Goal: Task Accomplishment & Management: Manage account settings

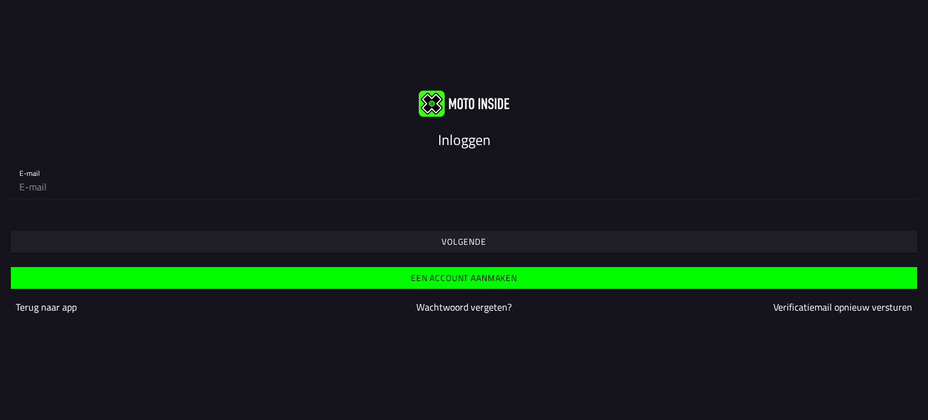
click at [0, 0] on slot "Volgende" at bounding box center [0, 0] width 0 height 0
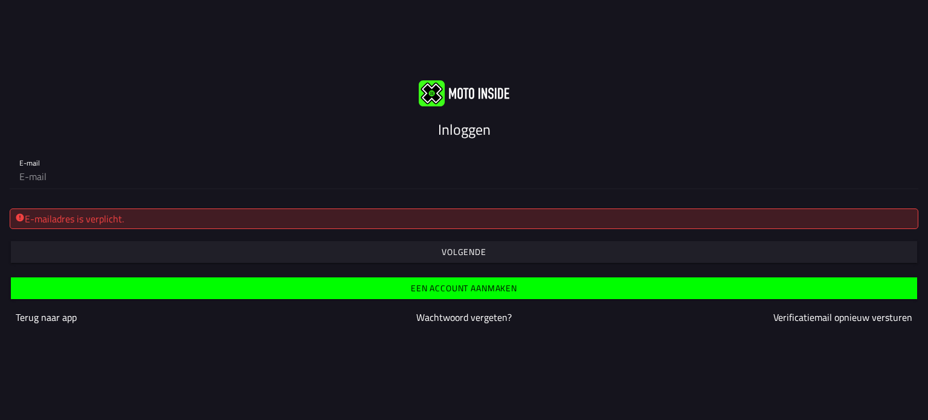
click at [88, 196] on div "E-mail" at bounding box center [464, 169] width 928 height 59
click at [77, 176] on input "email" at bounding box center [463, 176] width 889 height 24
type input "[PERSON_NAME][EMAIL_ADDRESS][DOMAIN_NAME]"
click at [0, 0] on slot "Volgende" at bounding box center [0, 0] width 0 height 0
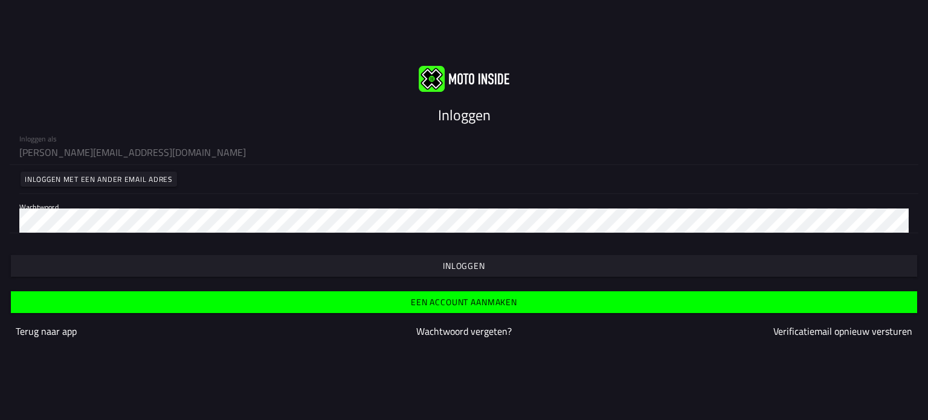
click at [0, 0] on slot "Inloggen" at bounding box center [0, 0] width 0 height 0
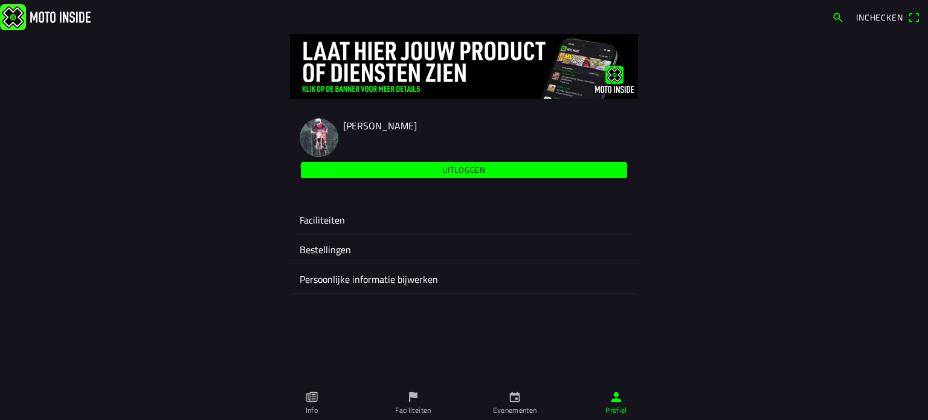
click at [318, 217] on ion-label "Faciliteiten" at bounding box center [464, 220] width 329 height 14
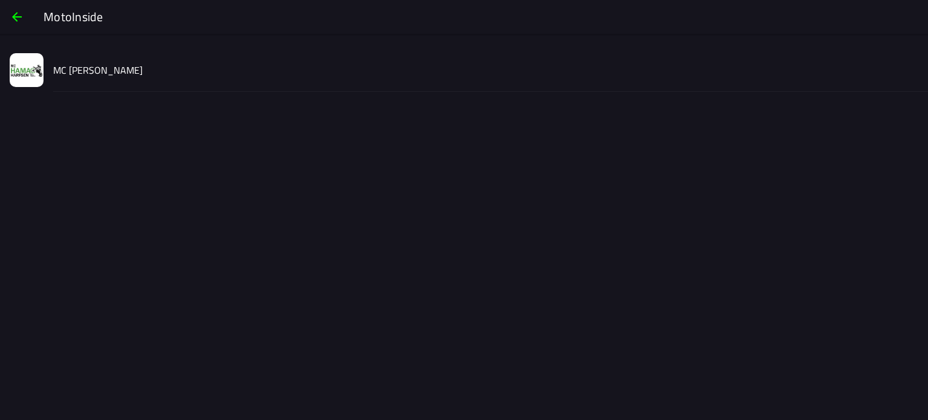
click at [0, 0] on slot "MC [PERSON_NAME]" at bounding box center [0, 0] width 0 height 0
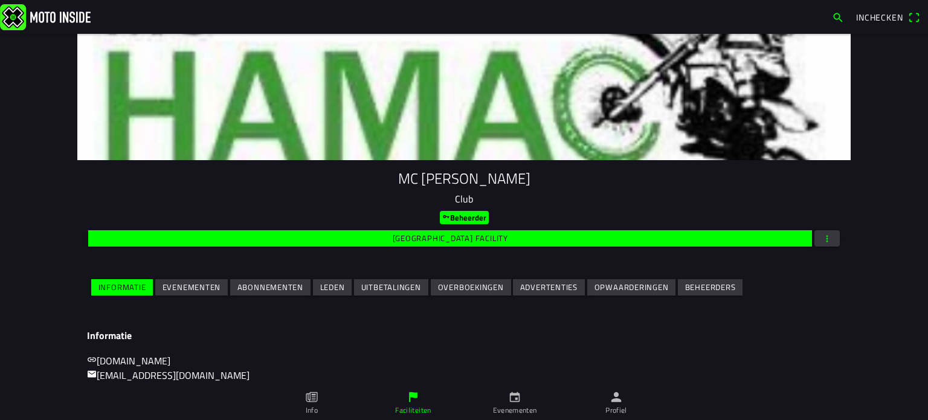
click at [0, 0] on slot "Evenementen" at bounding box center [0, 0] width 0 height 0
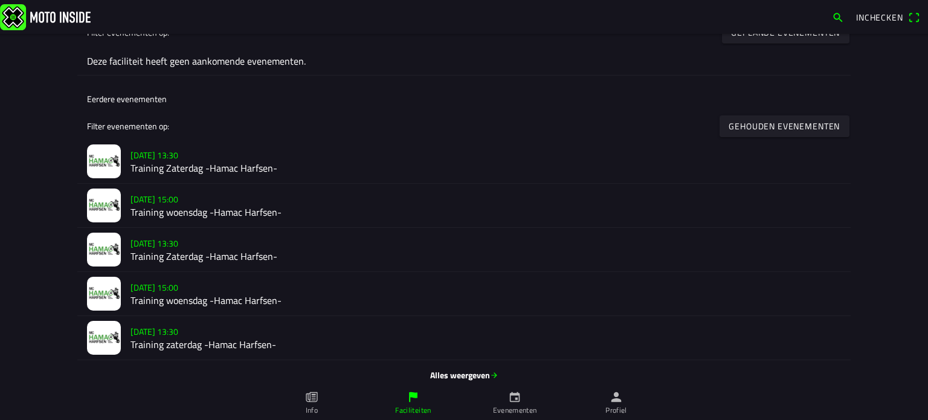
scroll to position [365, 0]
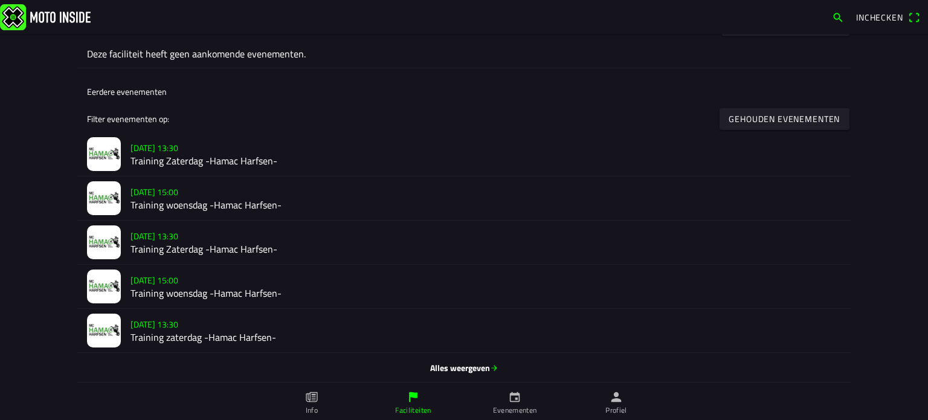
click at [463, 367] on span "Alles weergeven" at bounding box center [464, 367] width 754 height 13
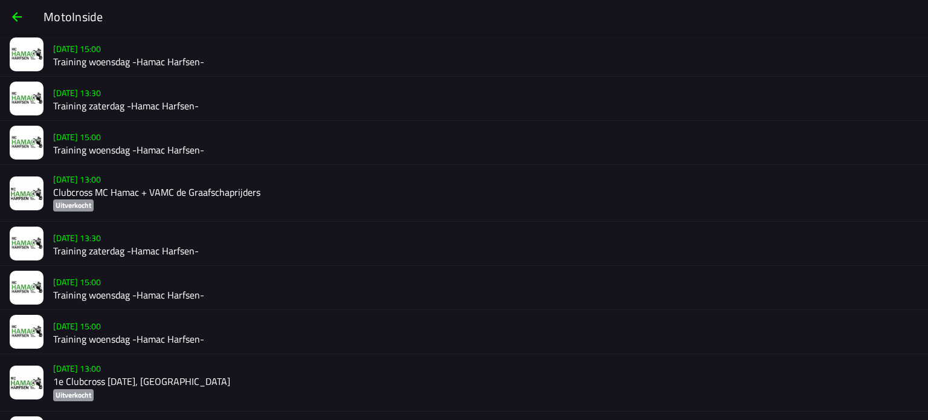
scroll to position [251, 0]
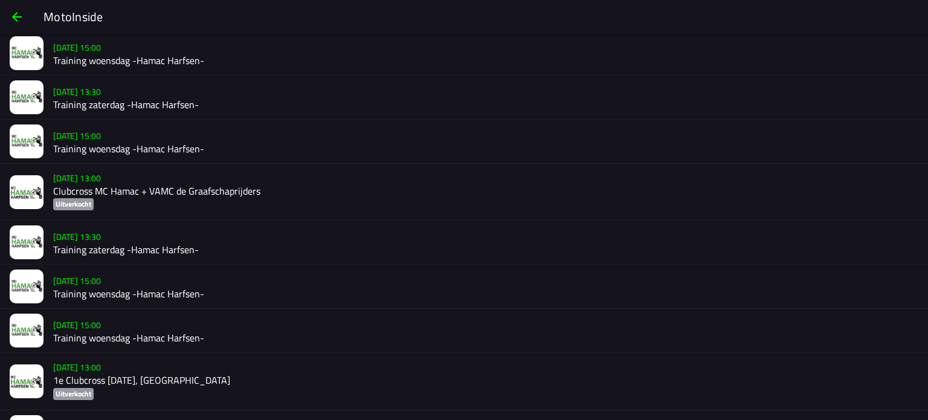
click at [74, 374] on h2 "1e Clubcross [DATE], [GEOGRAPHIC_DATA]" at bounding box center [485, 379] width 865 height 11
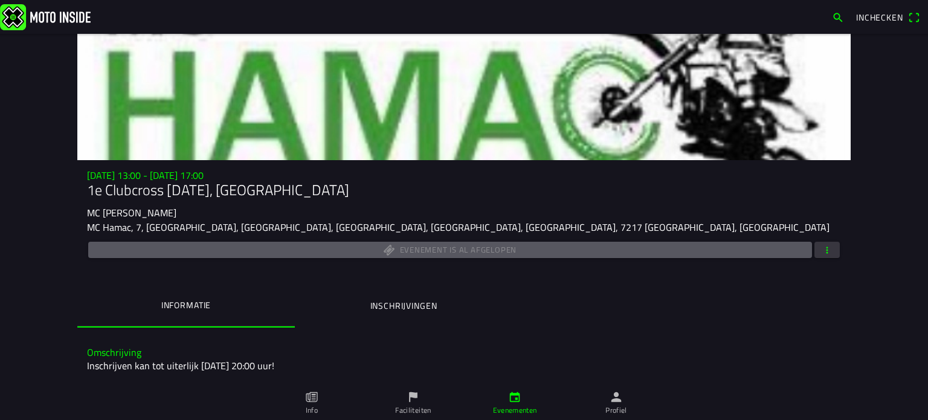
click at [826, 249] on span "button" at bounding box center [826, 250] width 11 height 16
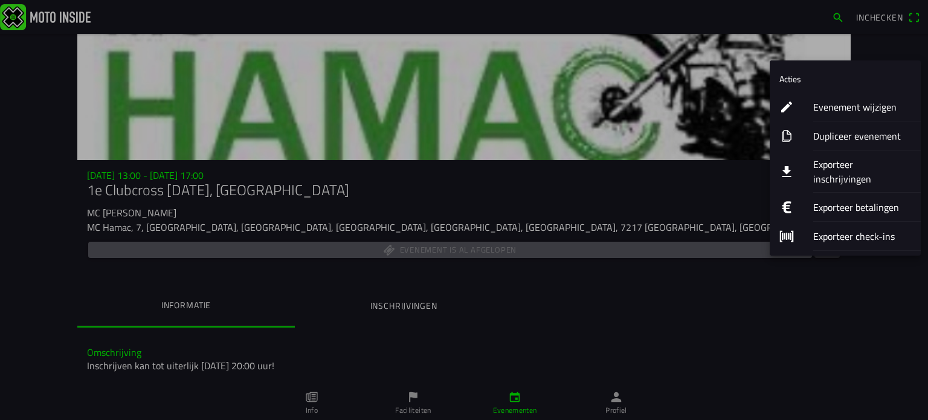
click at [853, 137] on ion-label "Dupliceer evenement" at bounding box center [862, 136] width 98 height 14
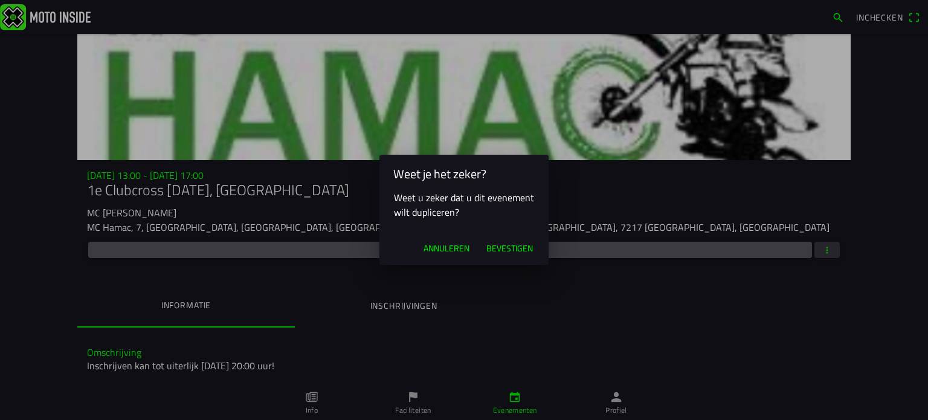
click at [502, 251] on span "Bevestigen" at bounding box center [509, 248] width 46 height 12
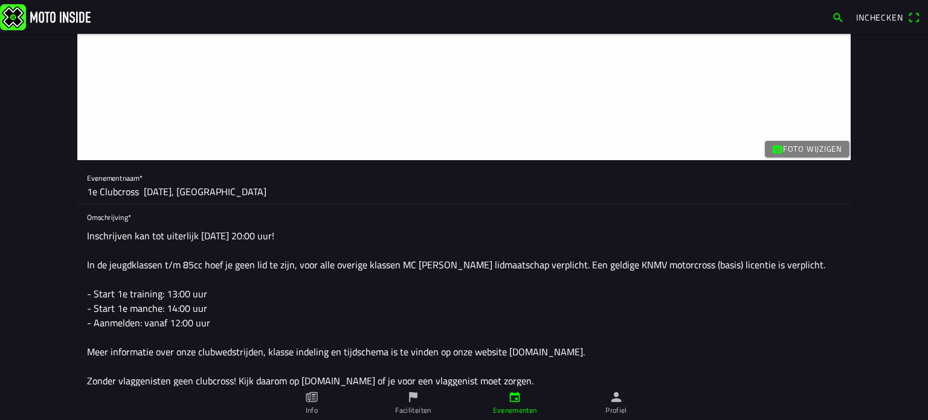
click at [95, 190] on input "1e Clubcross [DATE], [GEOGRAPHIC_DATA]" at bounding box center [464, 191] width 754 height 24
click at [185, 190] on input "Clubcross [DATE], [GEOGRAPHIC_DATA]" at bounding box center [464, 191] width 754 height 24
type input "Clubcross [DATE], [GEOGRAPHIC_DATA]"
click at [227, 235] on textarea "Inschrijven kan tot uiterlijk [DATE] 20:00 uur! In de jeugdklassen t/m 85cc hoe…" at bounding box center [464, 336] width 754 height 227
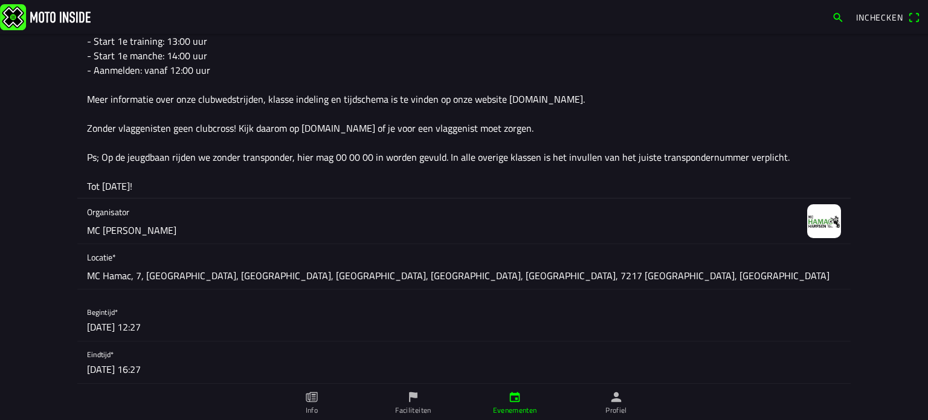
scroll to position [265, 0]
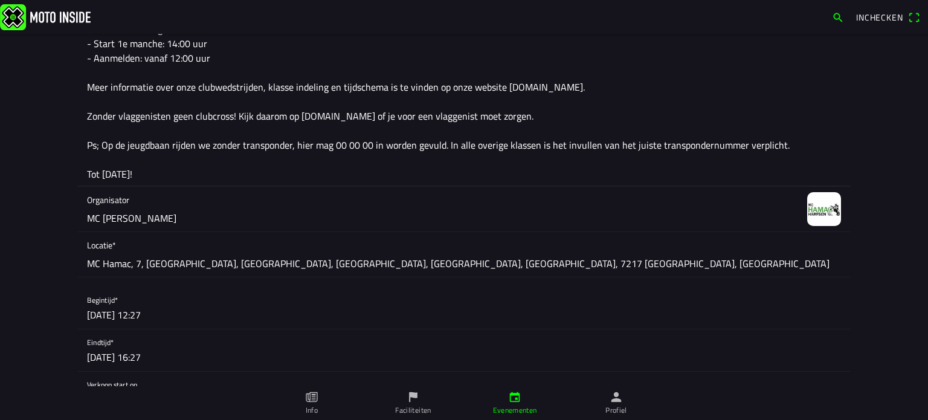
click at [129, 170] on textarea "Inschrijven kan tot uiterlijk [DATE] 20:00 uur! In de jeugdklassen t/m 85cc hoe…" at bounding box center [464, 72] width 754 height 227
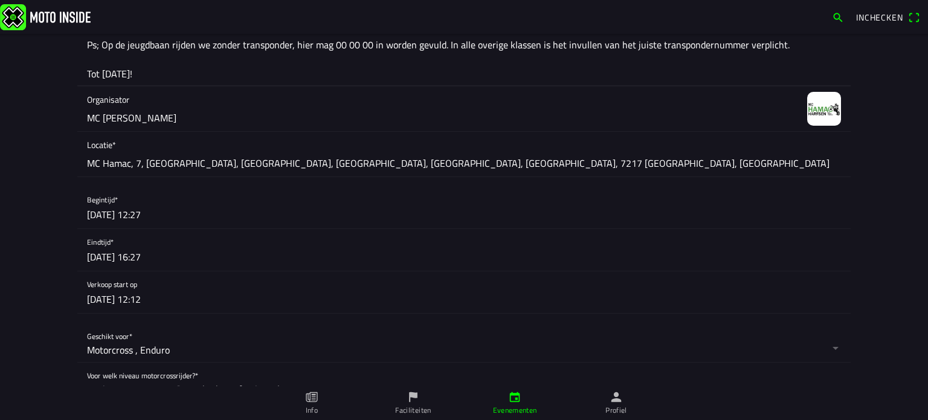
scroll to position [389, 0]
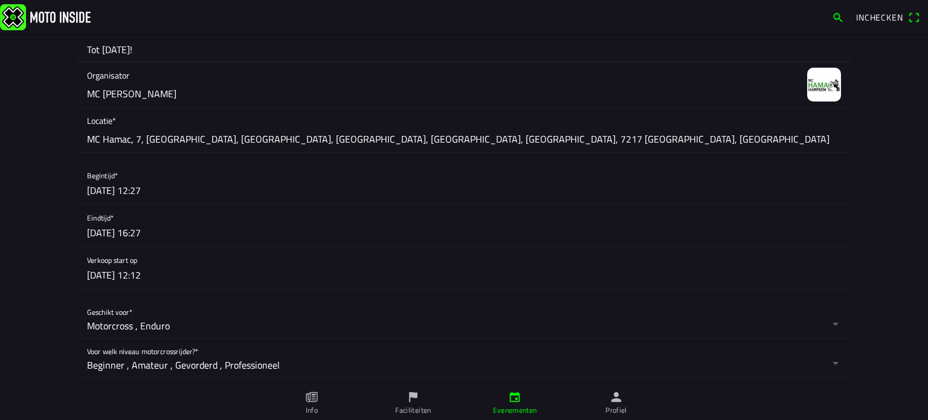
type textarea "Inschrijven kan tot uiterlijk [DATE] 20:00 uur! In de jeugdklassen t/m 85cc hoe…"
click at [109, 178] on button "button" at bounding box center [468, 183] width 763 height 42
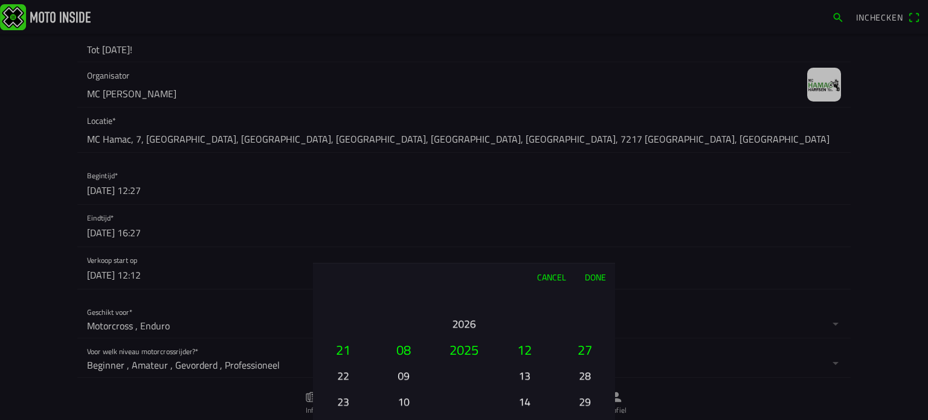
click at [402, 378] on button "09" at bounding box center [403, 375] width 41 height 21
drag, startPoint x: 345, startPoint y: 313, endPoint x: 356, endPoint y: 448, distance: 135.7
click at [356, 419] on html "Inchecken Foto wijzigen Evenementnaam* Clubcross [DATE], Harfsen Omschrijving* …" at bounding box center [464, 210] width 928 height 420
drag, startPoint x: 342, startPoint y: 318, endPoint x: 338, endPoint y: 437, distance: 118.4
click at [338, 419] on html "Inchecken Foto wijzigen Evenementnaam* Clubcross [DATE], Harfsen Omschrijving* …" at bounding box center [464, 210] width 928 height 420
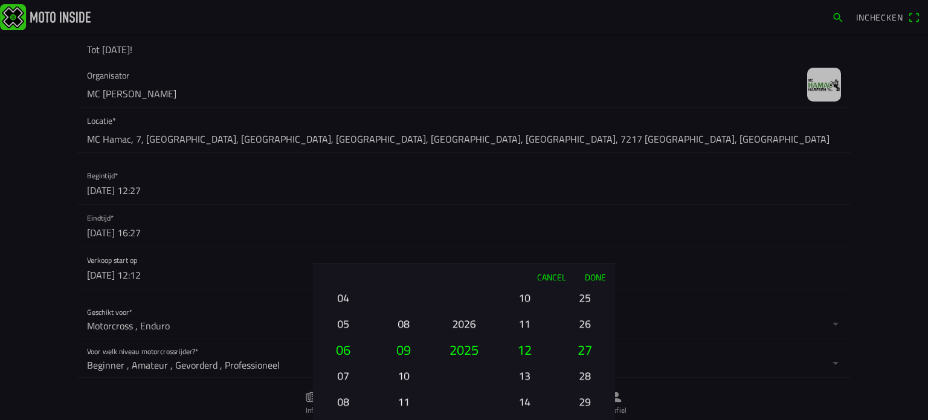
click at [344, 350] on button "06" at bounding box center [343, 349] width 51 height 26
click at [520, 373] on button "13" at bounding box center [524, 375] width 41 height 21
drag, startPoint x: 585, startPoint y: 307, endPoint x: 587, endPoint y: 448, distance: 141.3
click at [587, 419] on html "Inchecken Foto wijzigen Evenementnaam* Clubcross [DATE], Harfsen Omschrijving* …" at bounding box center [464, 210] width 928 height 420
drag, startPoint x: 588, startPoint y: 310, endPoint x: 597, endPoint y: 448, distance: 138.6
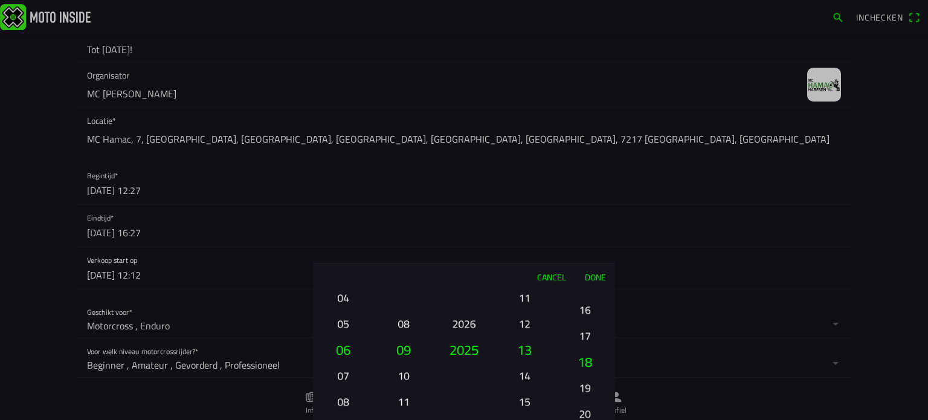
click at [597, 419] on html "Inchecken Foto wijzigen Evenementnaam* Clubcross [DATE], Harfsen Omschrijving* …" at bounding box center [464, 210] width 928 height 420
drag, startPoint x: 585, startPoint y: 318, endPoint x: 589, endPoint y: 448, distance: 130.5
click at [589, 419] on html "Inchecken Foto wijzigen Evenementnaam* Clubcross [DATE], Harfsen Omschrijving* …" at bounding box center [464, 210] width 928 height 420
drag, startPoint x: 586, startPoint y: 315, endPoint x: 572, endPoint y: 448, distance: 134.1
click at [572, 419] on html "Inchecken Foto wijzigen Evenementnaam* Clubcross [DATE], Harfsen Omschrijving* …" at bounding box center [464, 210] width 928 height 420
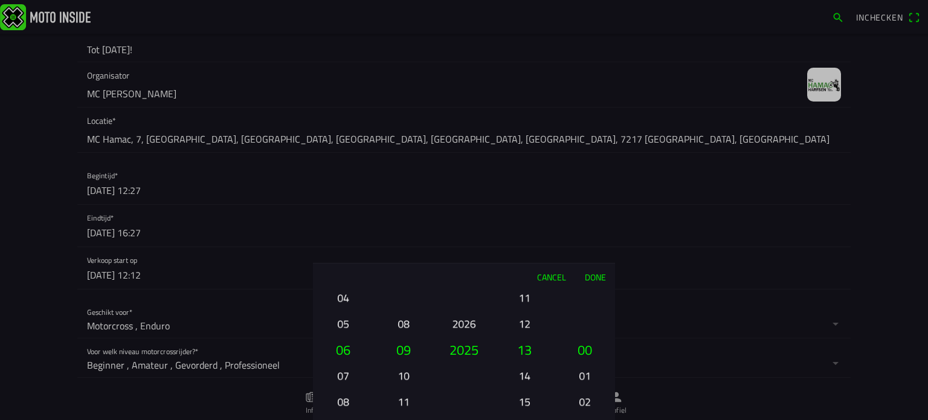
click at [587, 348] on button "00" at bounding box center [584, 349] width 51 height 26
click at [592, 275] on button "Done" at bounding box center [595, 276] width 40 height 27
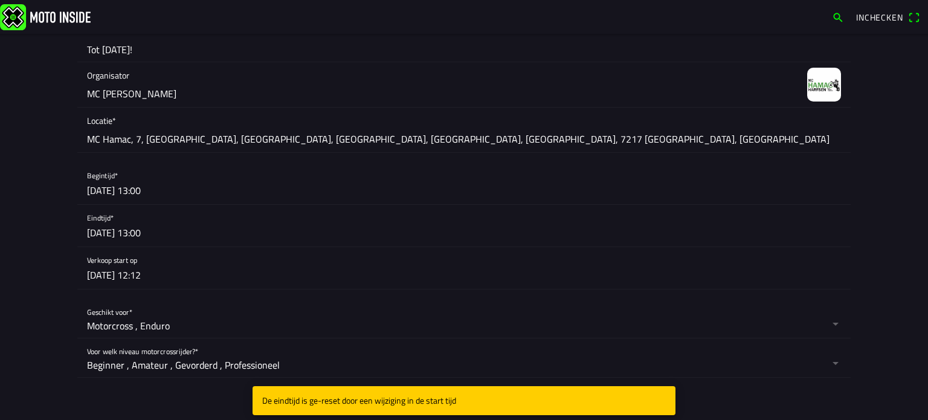
click at [106, 229] on button "button" at bounding box center [468, 226] width 763 height 42
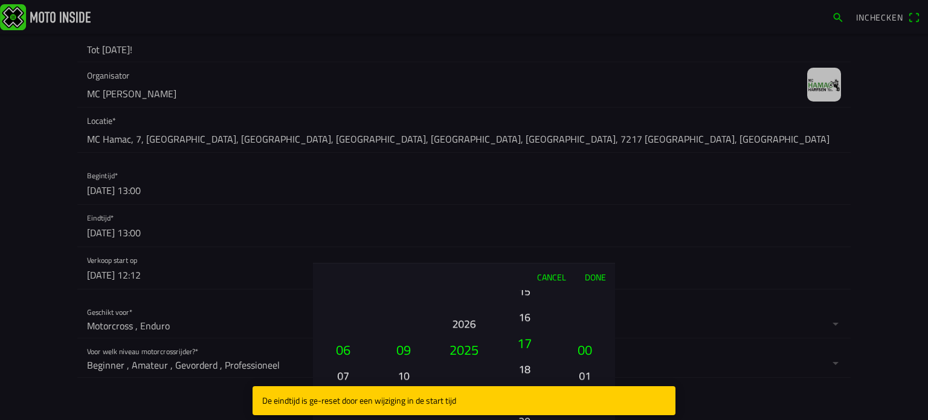
drag, startPoint x: 527, startPoint y: 374, endPoint x: 538, endPoint y: 263, distance: 111.1
click at [538, 263] on div "Cancel Done 01 02 03 04 05 06 07 08 09 10 11 12 13 14 15 16 17 18 19 20 21 22 2…" at bounding box center [464, 341] width 302 height 157
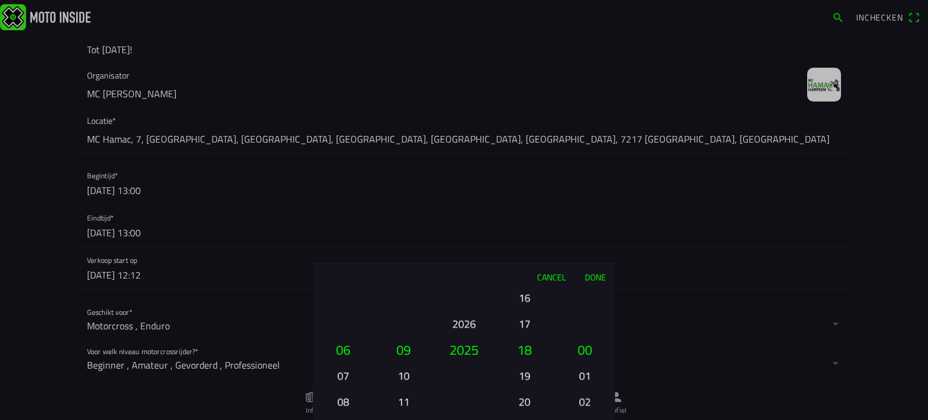
click at [524, 325] on button "17" at bounding box center [524, 323] width 41 height 21
click at [598, 276] on button "Done" at bounding box center [595, 276] width 40 height 27
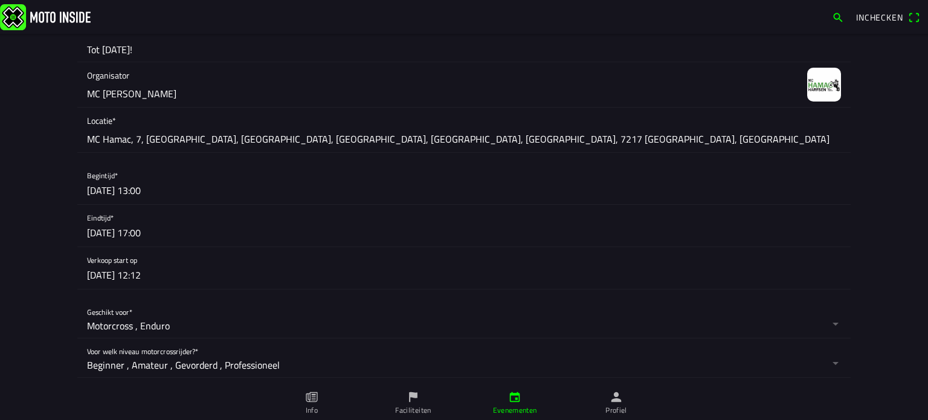
click at [112, 271] on button "button" at bounding box center [468, 268] width 763 height 42
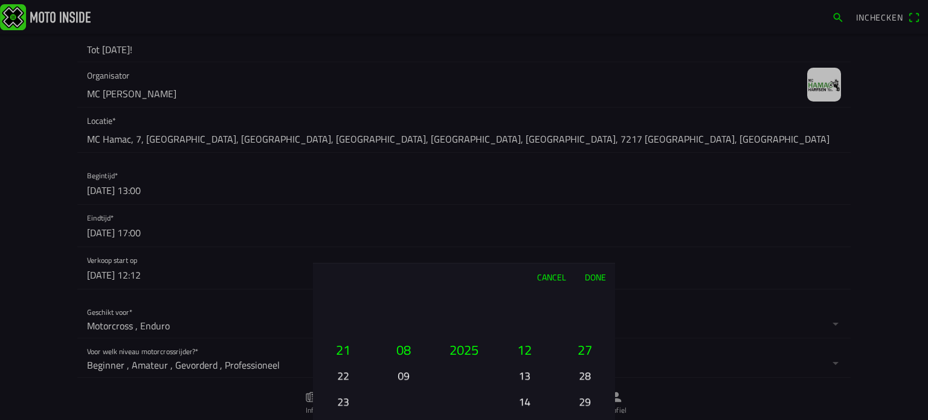
click at [401, 377] on button "09" at bounding box center [403, 375] width 41 height 21
click at [403, 329] on button "08" at bounding box center [403, 323] width 41 height 21
drag, startPoint x: 527, startPoint y: 397, endPoint x: 557, endPoint y: 194, distance: 205.8
click at [557, 194] on ion-picker "Cancel Done 01 02 03 04 05 06 07 08 09 10 11 12 13 14 15 16 17 18 19 20 21 22 2…" at bounding box center [464, 210] width 928 height 420
click at [523, 345] on button "21" at bounding box center [524, 349] width 51 height 26
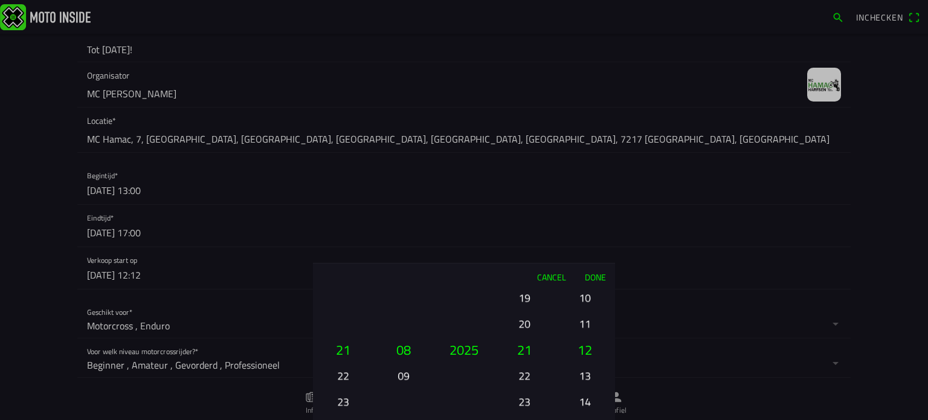
click at [599, 278] on button "Done" at bounding box center [595, 276] width 40 height 27
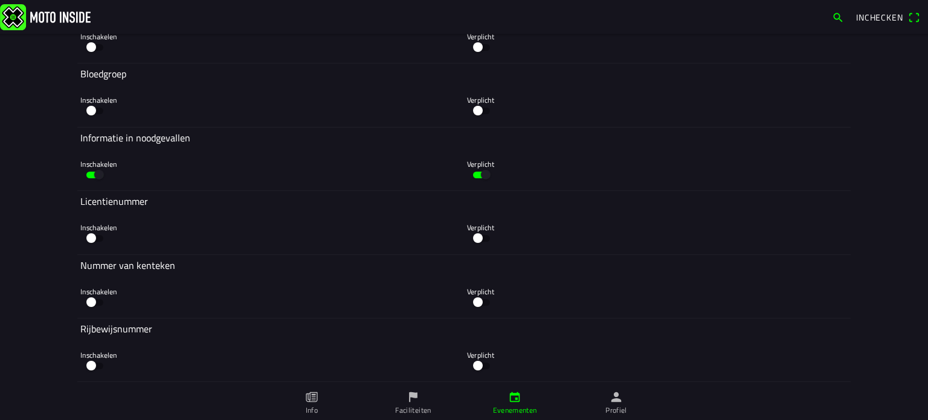
scroll to position [4197, 0]
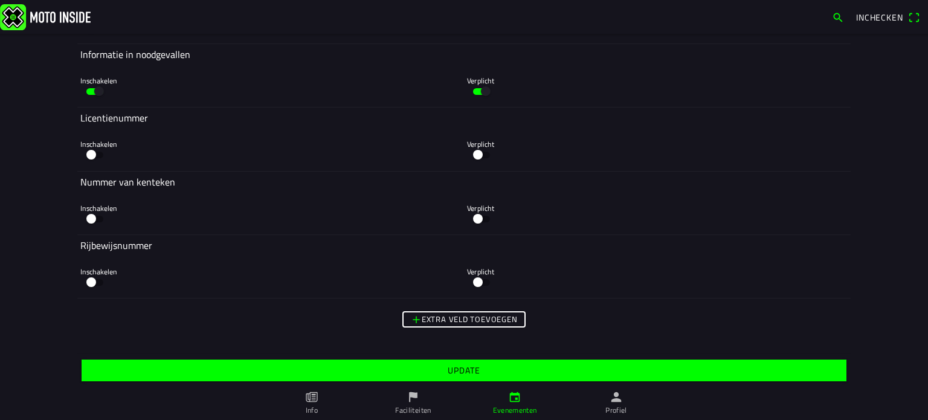
click at [0, 0] on slot "Update" at bounding box center [0, 0] width 0 height 0
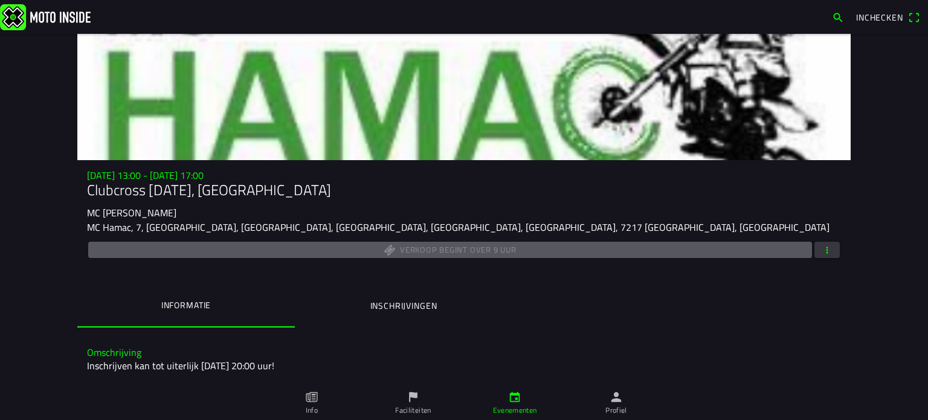
click at [396, 308] on ion-label "Inschrijvingen" at bounding box center [403, 305] width 67 height 13
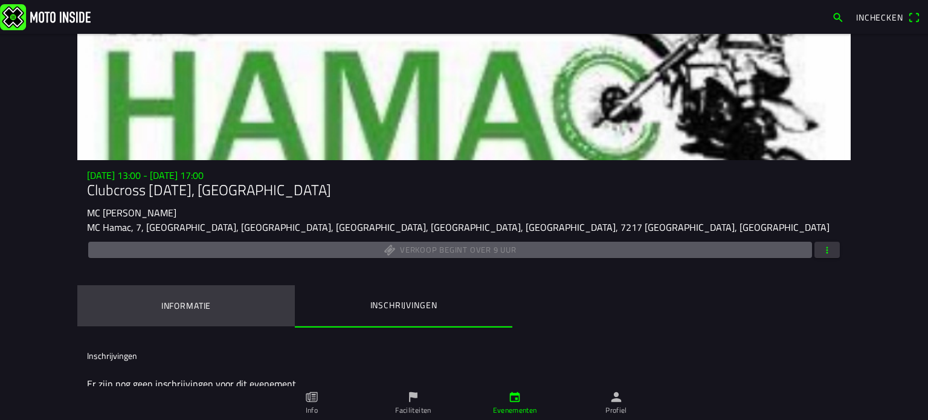
click at [185, 299] on ion-label "Informatie" at bounding box center [186, 305] width 50 height 13
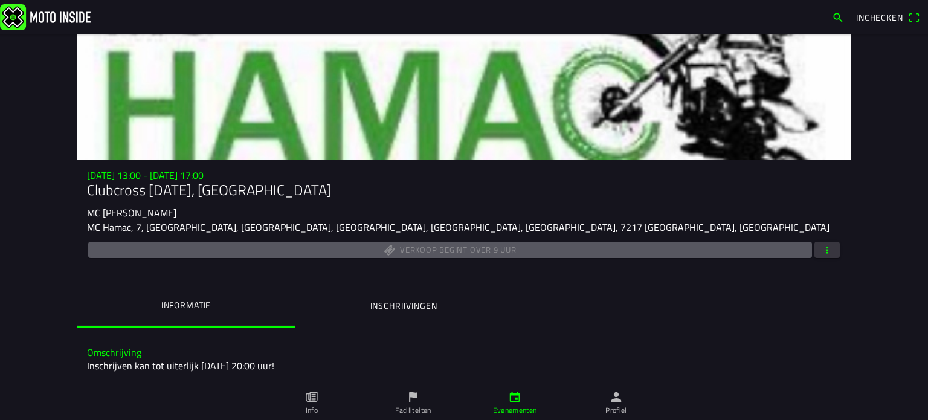
click at [412, 400] on icon "flag" at bounding box center [412, 396] width 13 height 13
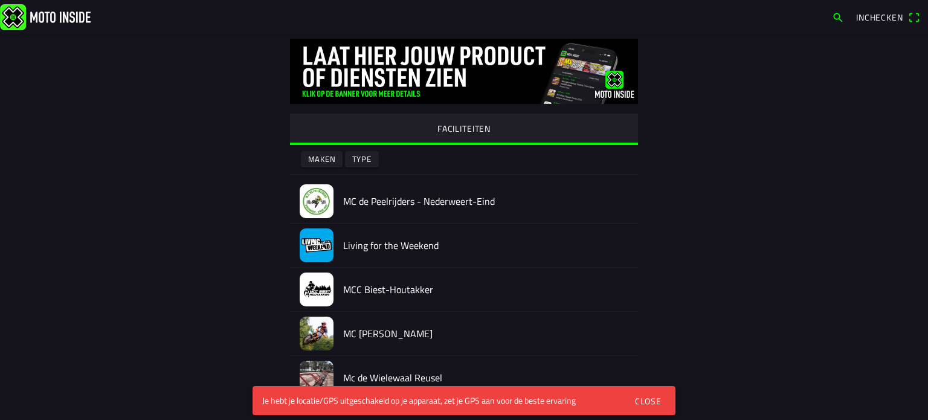
click at [646, 396] on div "Close" at bounding box center [648, 400] width 27 height 13
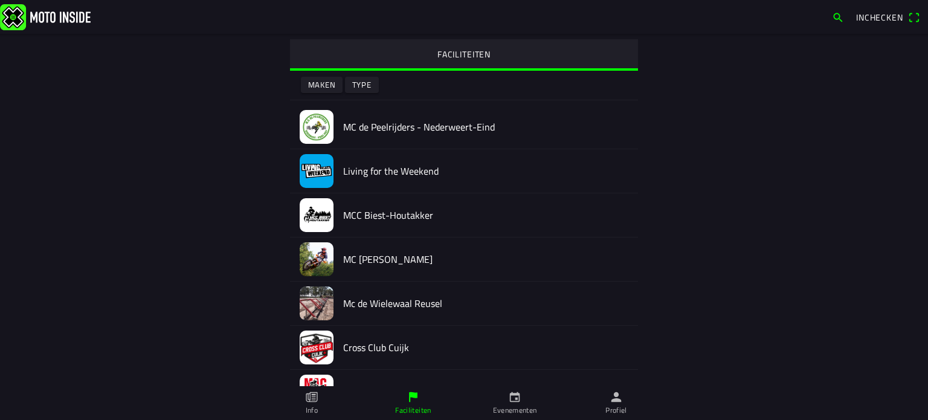
scroll to position [75, 0]
click at [607, 405] on ion-label "Profiel" at bounding box center [616, 410] width 22 height 11
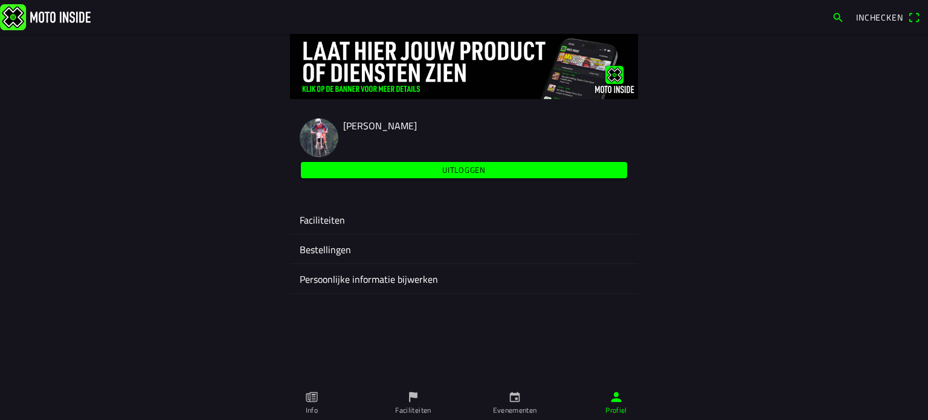
click at [329, 224] on ion-label "Faciliteiten" at bounding box center [464, 220] width 329 height 14
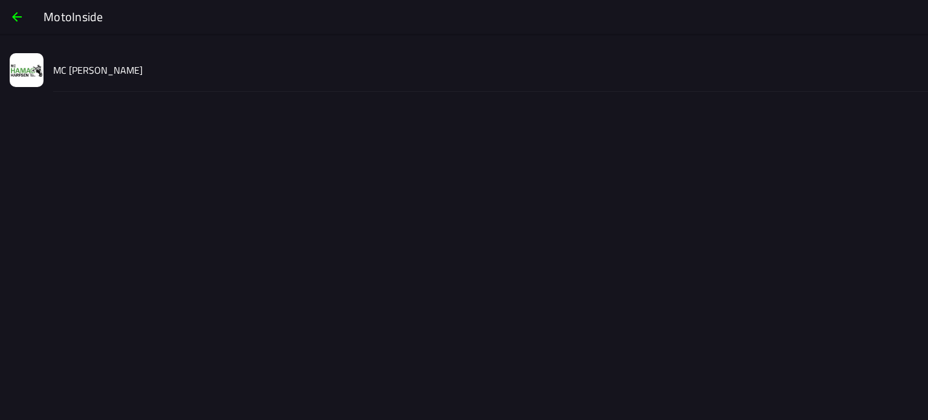
click at [0, 0] on slot "MC [PERSON_NAME]" at bounding box center [0, 0] width 0 height 0
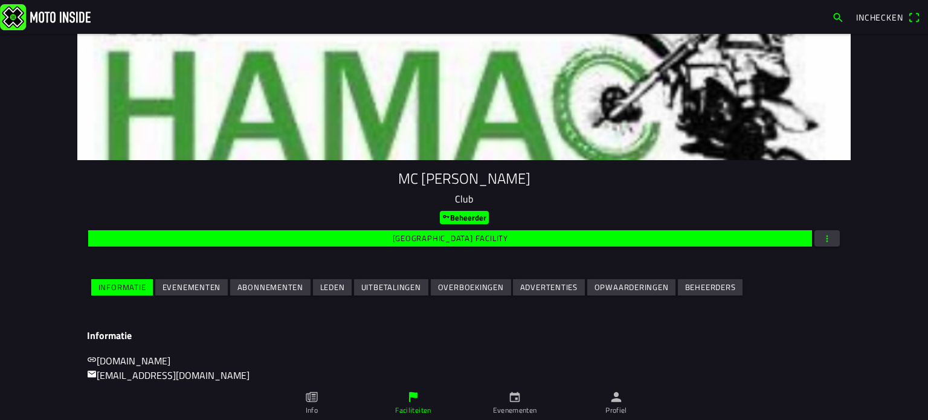
click at [0, 0] on slot "Evenementen" at bounding box center [0, 0] width 0 height 0
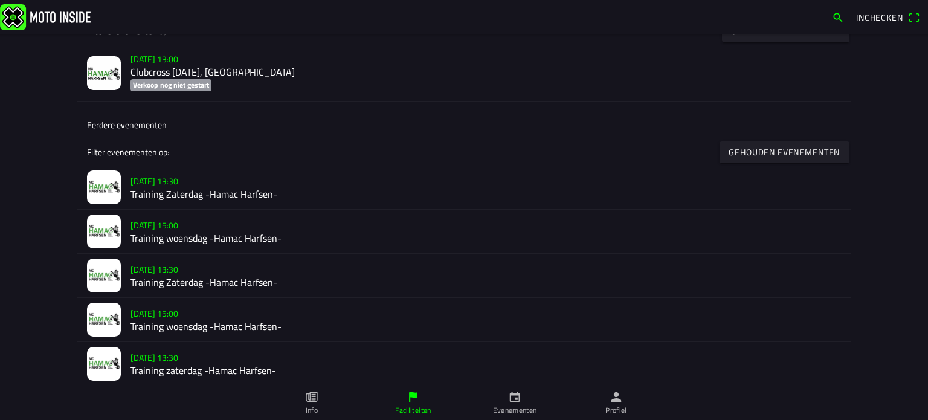
scroll to position [362, 0]
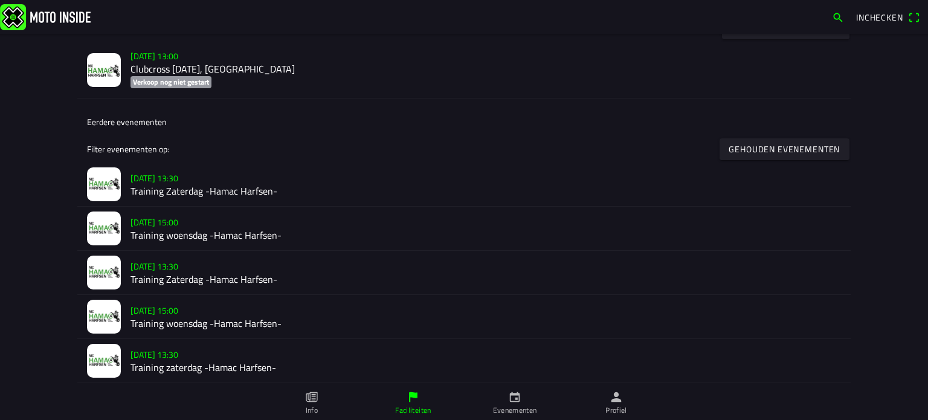
click at [155, 231] on h2 "Training woensdag -Hamac Harfsen-" at bounding box center [485, 234] width 710 height 11
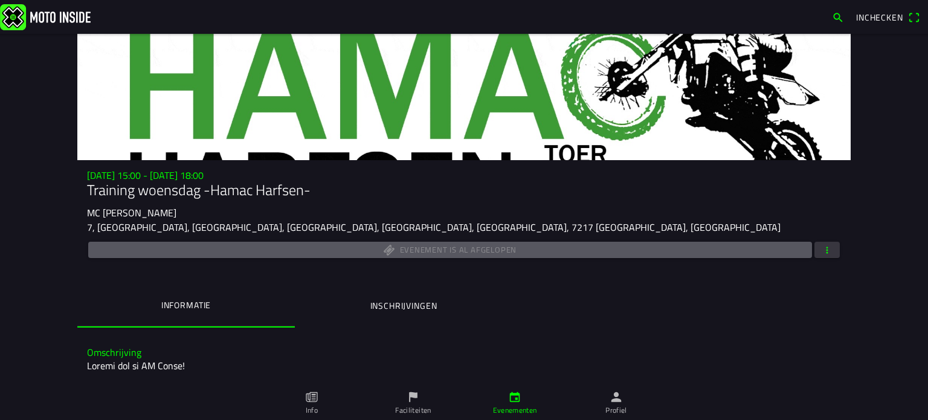
click at [821, 248] on span "button" at bounding box center [826, 250] width 11 height 16
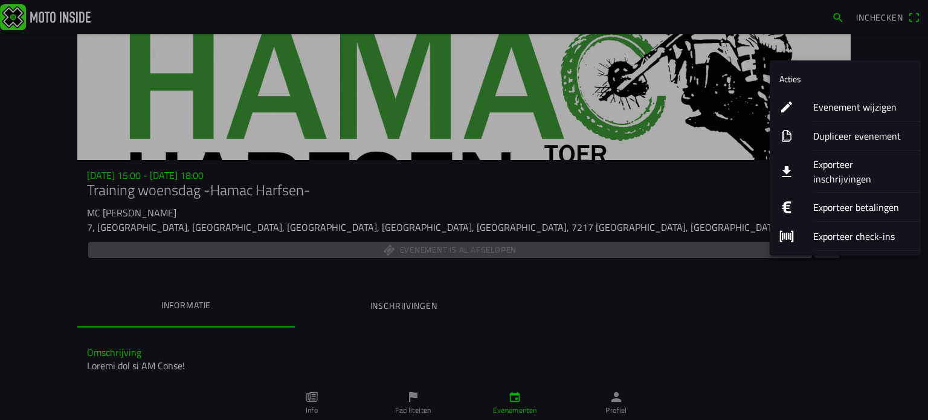
click at [847, 134] on ion-label "Dupliceer evenement" at bounding box center [862, 136] width 98 height 14
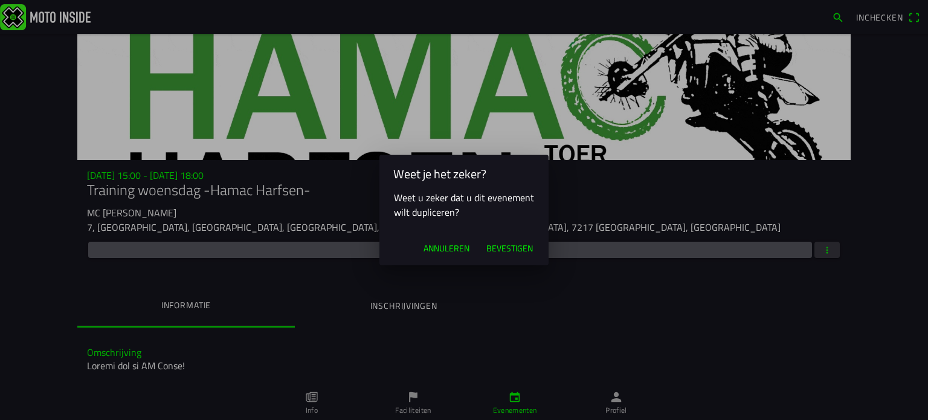
click at [507, 249] on span "Bevestigen" at bounding box center [509, 248] width 46 height 12
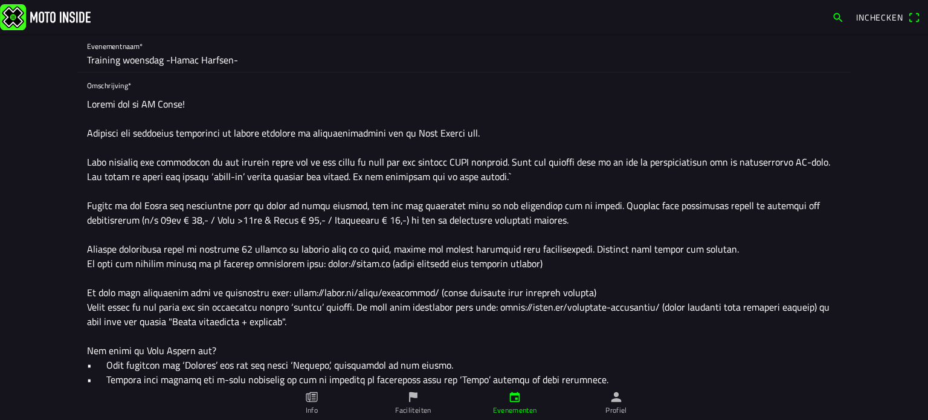
scroll to position [139, 0]
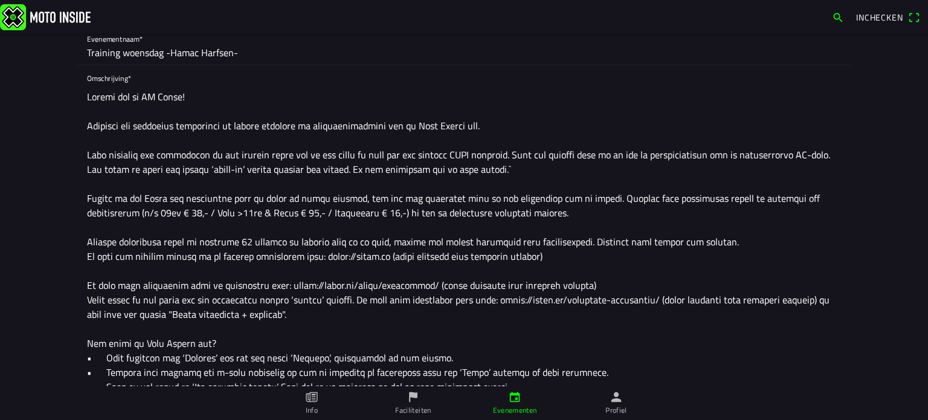
click at [575, 213] on textarea at bounding box center [464, 292] width 754 height 415
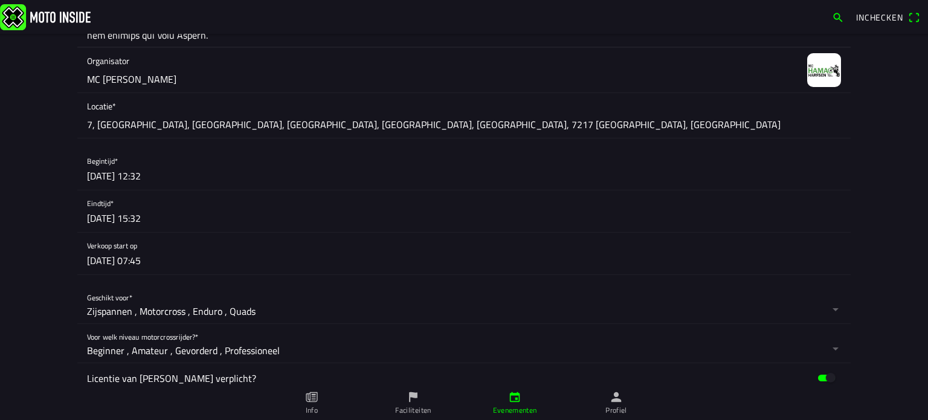
scroll to position [599, 0]
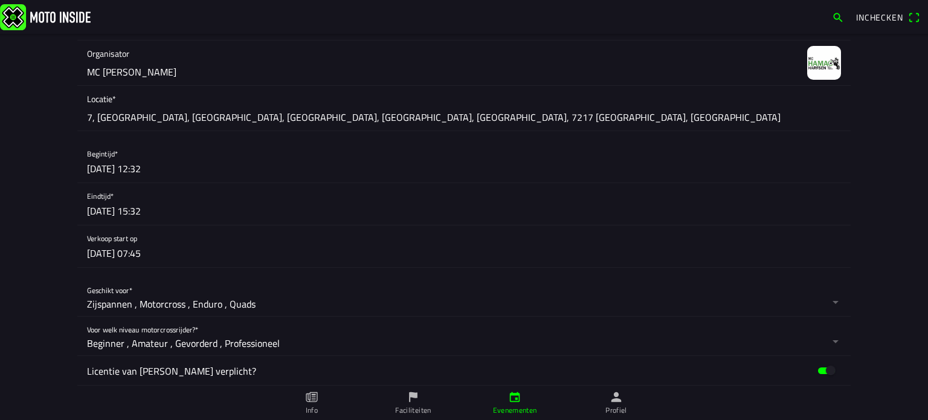
click at [117, 164] on button "button" at bounding box center [468, 162] width 763 height 42
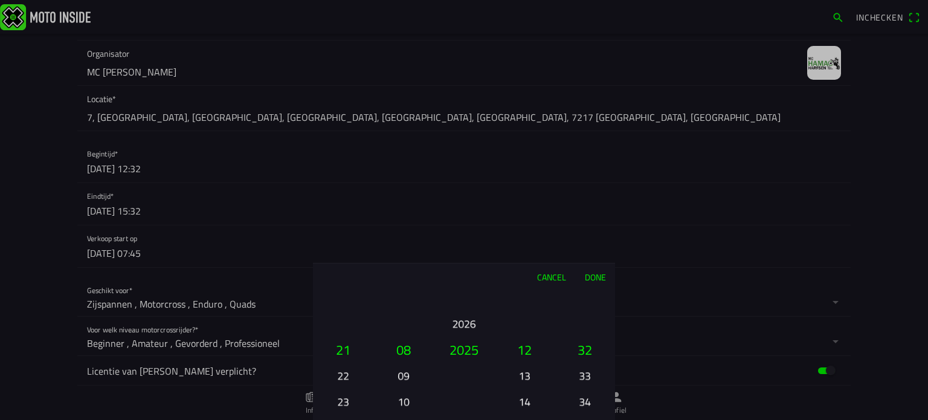
click at [402, 376] on button "09" at bounding box center [403, 375] width 41 height 21
drag, startPoint x: 345, startPoint y: 303, endPoint x: 326, endPoint y: 448, distance: 146.2
click at [326, 419] on html "Inchecken Foto wijzigen Evenementnaam* Training woensdag -Hamac Harfsen- Omschr…" at bounding box center [464, 210] width 928 height 420
drag, startPoint x: 342, startPoint y: 298, endPoint x: 338, endPoint y: 448, distance: 149.8
click at [338, 419] on html "Inchecken Foto wijzigen Evenementnaam* Training woensdag -Hamac Harfsen- Omschr…" at bounding box center [464, 210] width 928 height 420
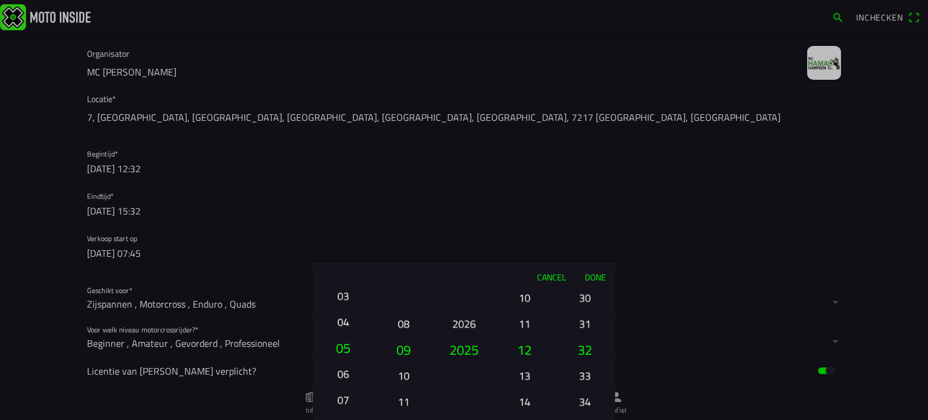
drag, startPoint x: 344, startPoint y: 328, endPoint x: 336, endPoint y: 434, distance: 106.6
click at [336, 419] on html "Inchecken Foto wijzigen Evenementnaam* Training woensdag -Hamac Harfsen- Omschr…" at bounding box center [464, 210] width 928 height 420
click at [345, 324] on button "03" at bounding box center [342, 323] width 41 height 21
drag, startPoint x: 527, startPoint y: 400, endPoint x: 533, endPoint y: 275, distance: 125.2
click at [533, 275] on div "Cancel Done 01 02 03 04 05 06 07 08 09 10 11 12 13 14 15 16 17 18 19 20 21 22 2…" at bounding box center [464, 341] width 302 height 157
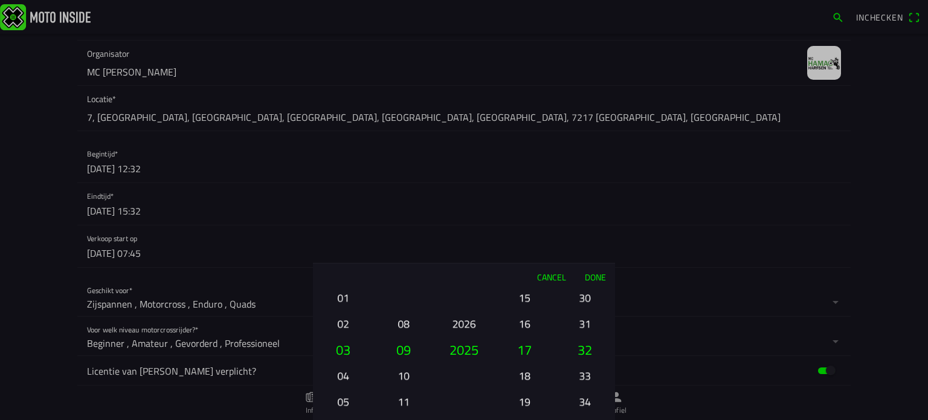
click at [530, 298] on button "15" at bounding box center [524, 297] width 41 height 21
drag, startPoint x: 582, startPoint y: 310, endPoint x: 585, endPoint y: 448, distance: 138.3
click at [585, 419] on html "Inchecken Foto wijzigen Evenementnaam* Training woensdag -Hamac Harfsen- Omschr…" at bounding box center [464, 210] width 928 height 420
drag, startPoint x: 581, startPoint y: 330, endPoint x: 579, endPoint y: 448, distance: 117.8
click at [579, 419] on html "Inchecken Foto wijzigen Evenementnaam* Training woensdag -Hamac Harfsen- Omschr…" at bounding box center [464, 210] width 928 height 420
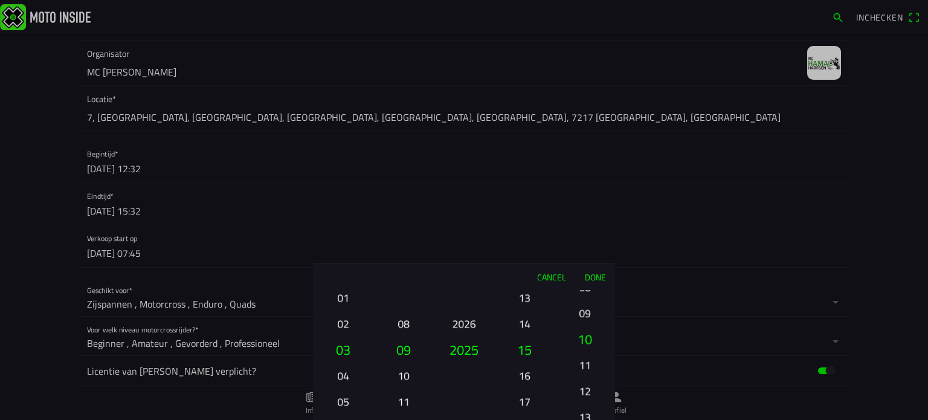
drag, startPoint x: 587, startPoint y: 300, endPoint x: 600, endPoint y: 448, distance: 149.1
click at [600, 419] on html "Inchecken Foto wijzigen Evenementnaam* Training woensdag -Hamac Harfsen- Omschr…" at bounding box center [464, 210] width 928 height 420
drag, startPoint x: 587, startPoint y: 324, endPoint x: 587, endPoint y: 448, distance: 123.8
click at [587, 419] on html "Inchecken Foto wijzigen Evenementnaam* Training woensdag -Hamac Harfsen- Omschr…" at bounding box center [464, 210] width 928 height 420
click at [581, 301] on button "00" at bounding box center [584, 297] width 41 height 21
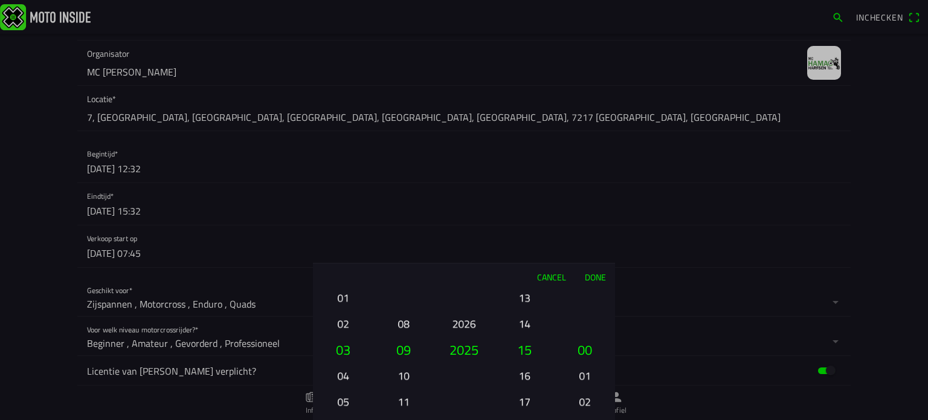
click at [594, 275] on button "Done" at bounding box center [595, 276] width 40 height 27
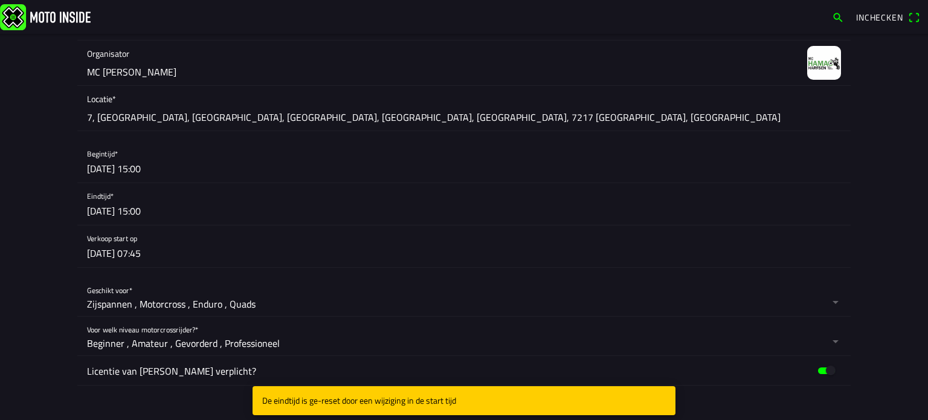
click at [122, 212] on button "button" at bounding box center [468, 204] width 763 height 42
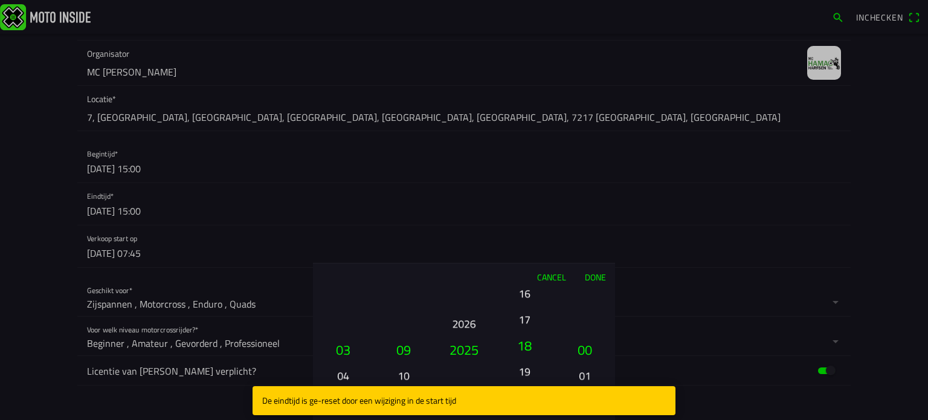
drag, startPoint x: 528, startPoint y: 376, endPoint x: 540, endPoint y: 293, distance: 83.0
click at [540, 293] on button "16" at bounding box center [524, 293] width 41 height 21
click at [525, 324] on button "18" at bounding box center [524, 323] width 41 height 21
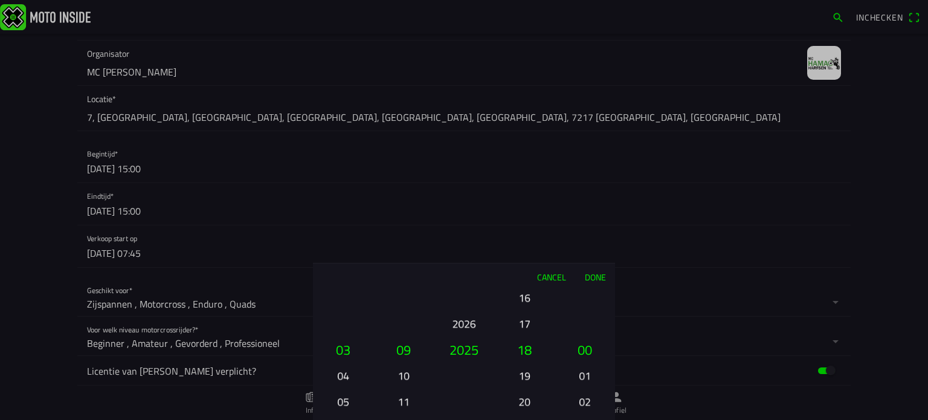
click at [594, 277] on button "Done" at bounding box center [595, 276] width 40 height 27
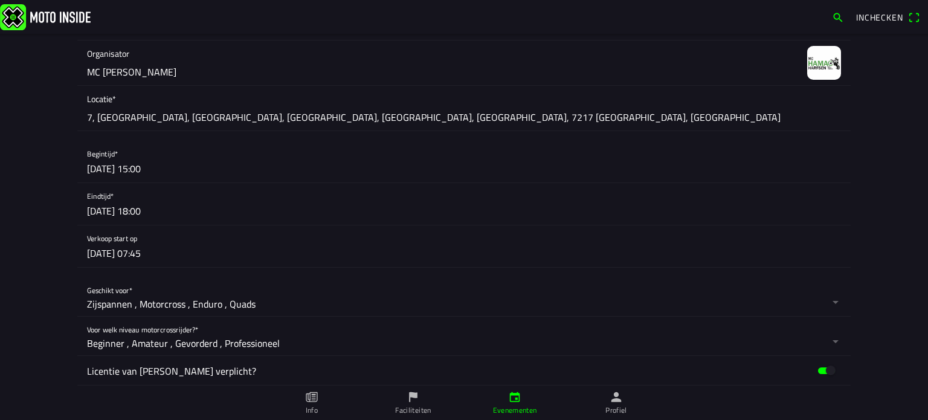
click at [109, 247] on button "button" at bounding box center [468, 246] width 763 height 42
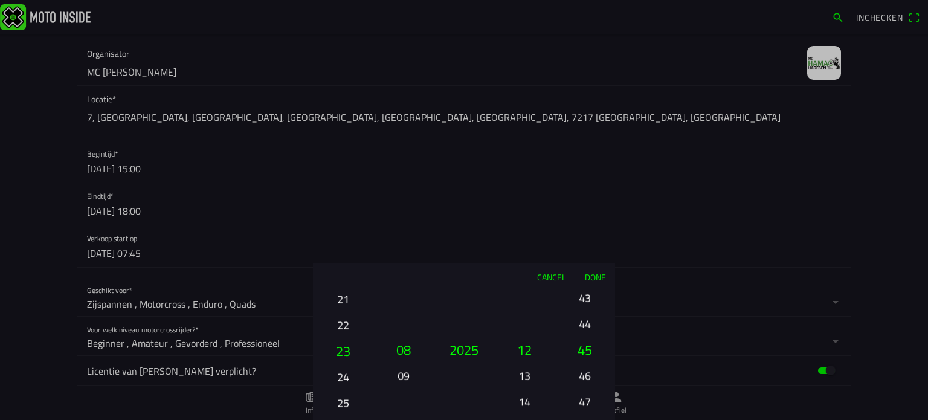
drag, startPoint x: 347, startPoint y: 376, endPoint x: 361, endPoint y: 325, distance: 52.6
click at [361, 325] on button "22" at bounding box center [342, 324] width 41 height 21
click at [592, 273] on button "Done" at bounding box center [595, 276] width 40 height 27
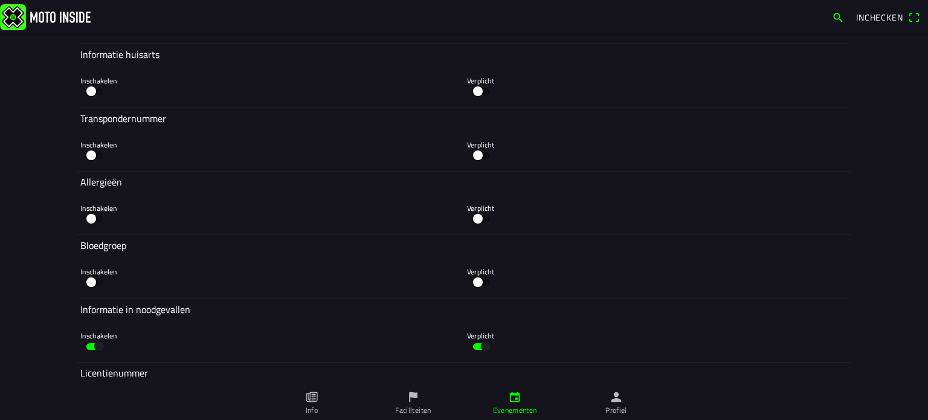
scroll to position [5360, 0]
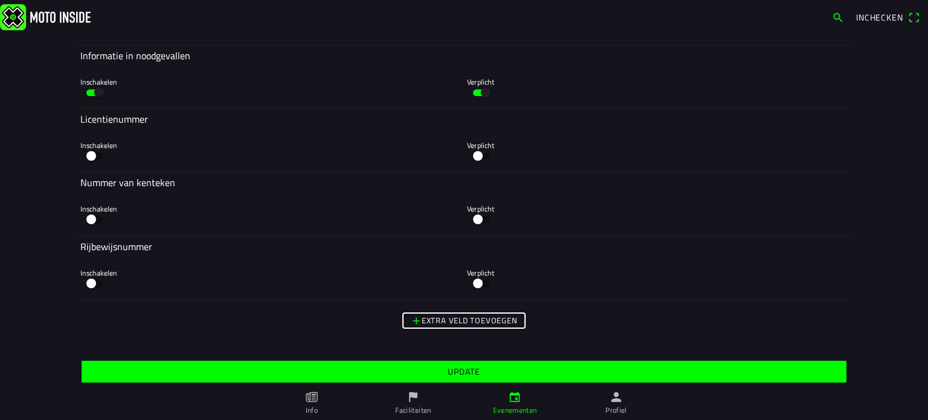
click at [0, 0] on slot "Update" at bounding box center [0, 0] width 0 height 0
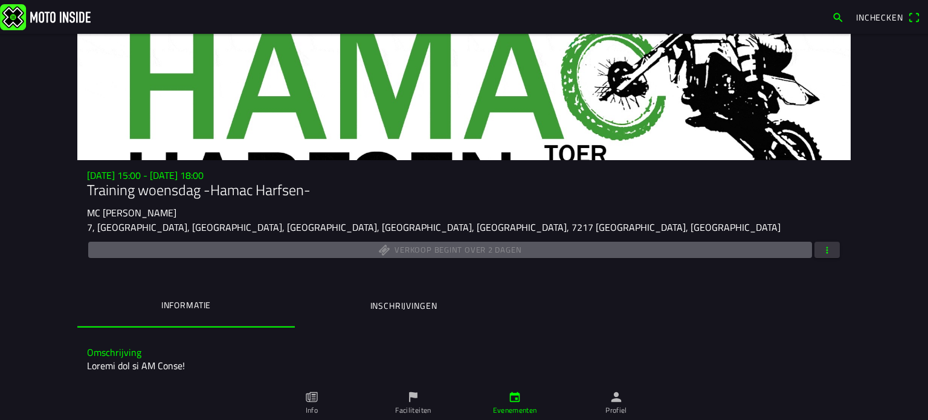
click at [393, 304] on ion-label "Inschrijvingen" at bounding box center [403, 305] width 67 height 13
